Goal: Check status

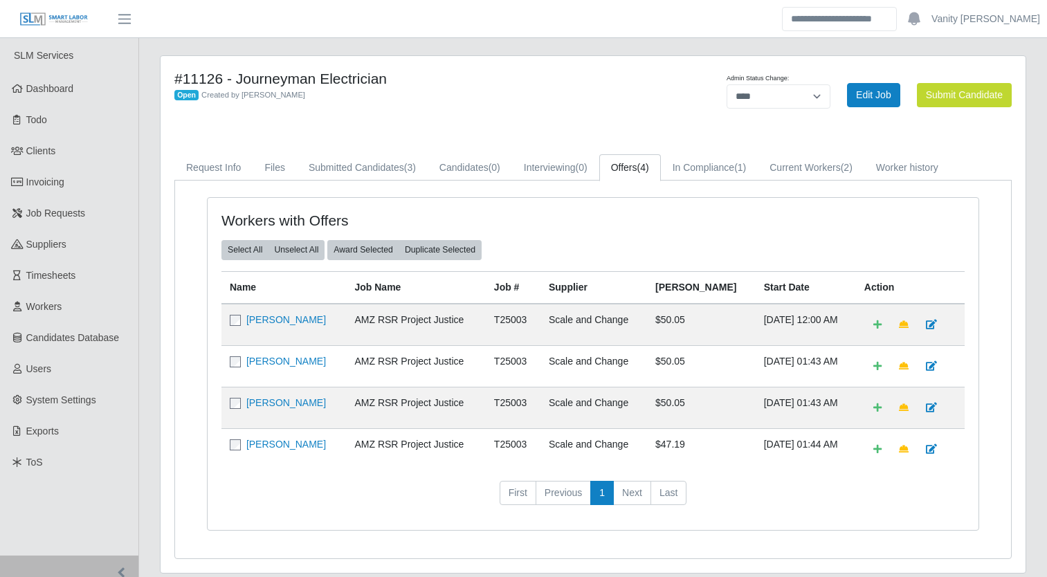
select select "****"
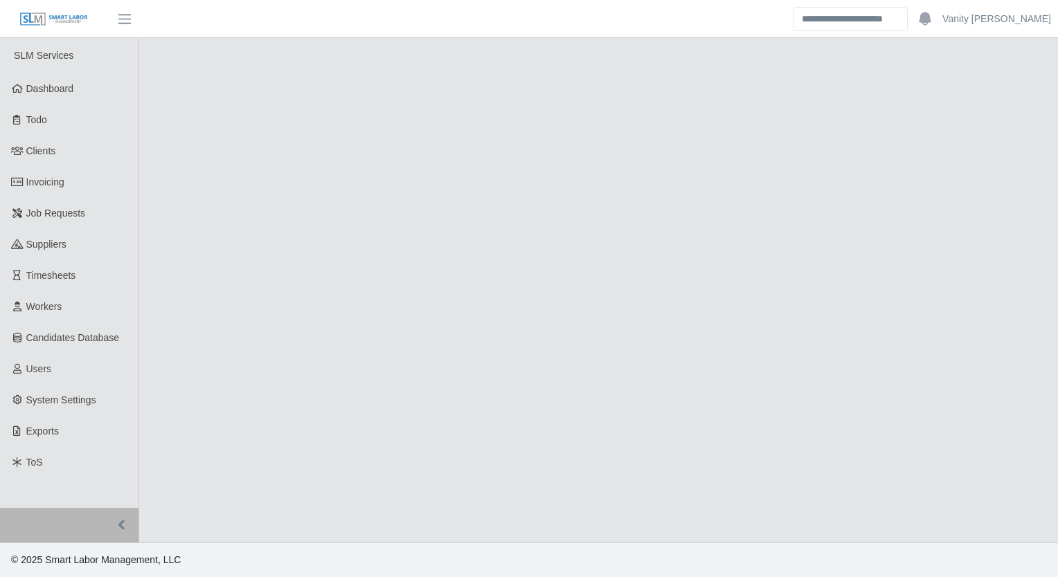
select select "****"
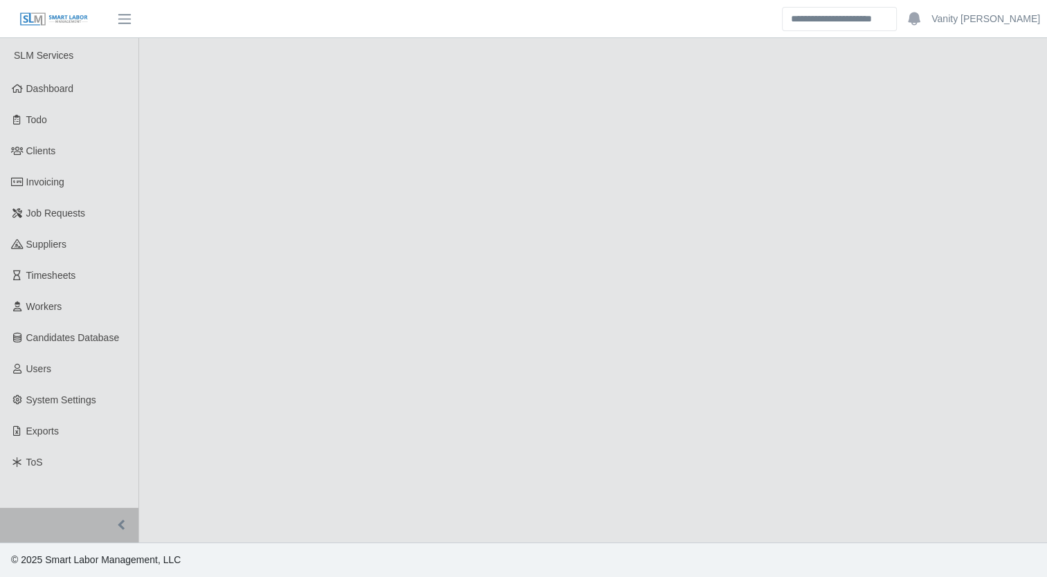
select select "****"
